Goal: Task Accomplishment & Management: Manage account settings

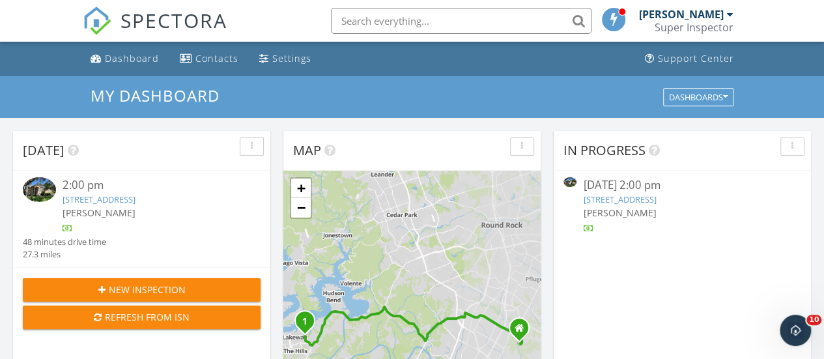
click at [697, 214] on div "[PERSON_NAME]" at bounding box center [682, 213] width 198 height 14
click at [136, 200] on link "[STREET_ADDRESS]" at bounding box center [99, 200] width 73 height 12
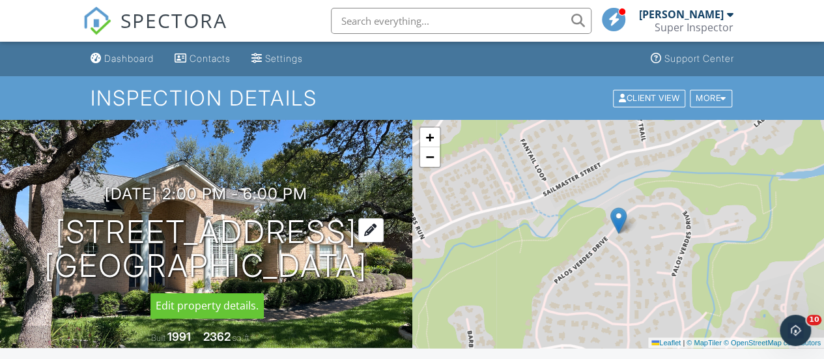
click at [164, 274] on h1 "[STREET_ADDRESS] [GEOGRAPHIC_DATA]" at bounding box center [205, 249] width 323 height 69
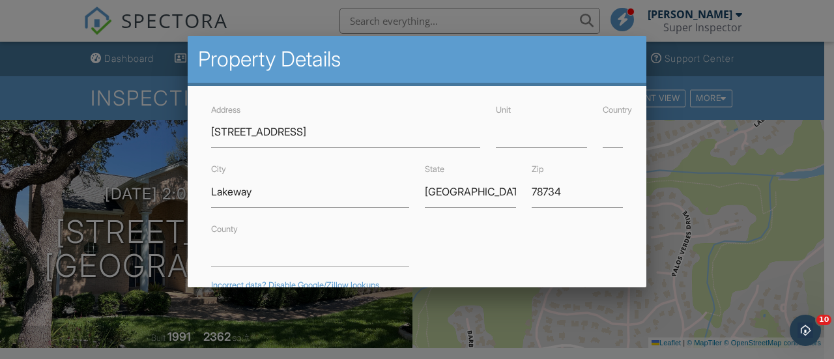
click at [704, 221] on div at bounding box center [417, 159] width 834 height 449
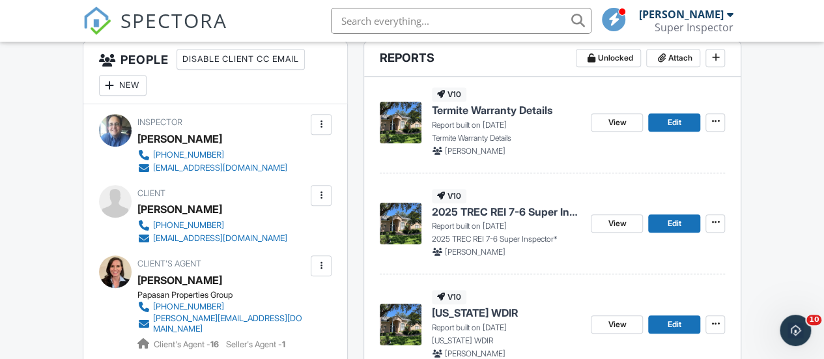
scroll to position [376, 0]
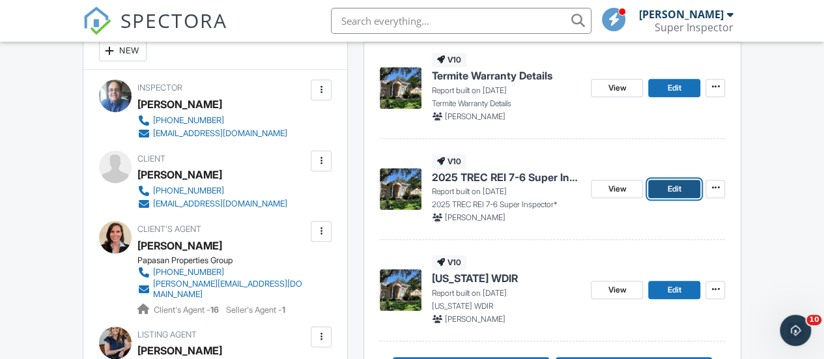
click at [679, 193] on span "Edit" at bounding box center [675, 188] width 14 height 13
